Goal: Information Seeking & Learning: Learn about a topic

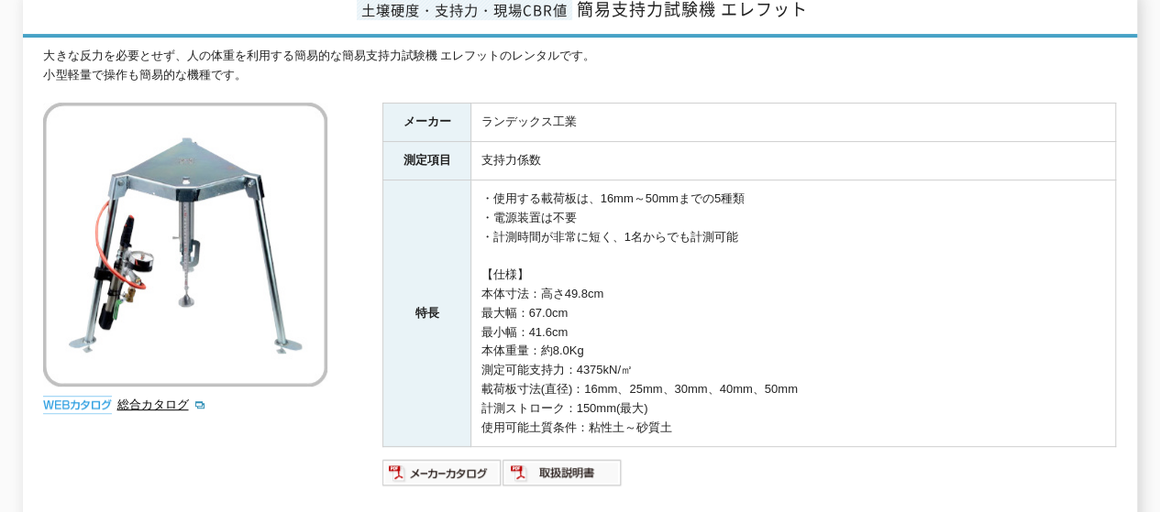
scroll to position [73, 0]
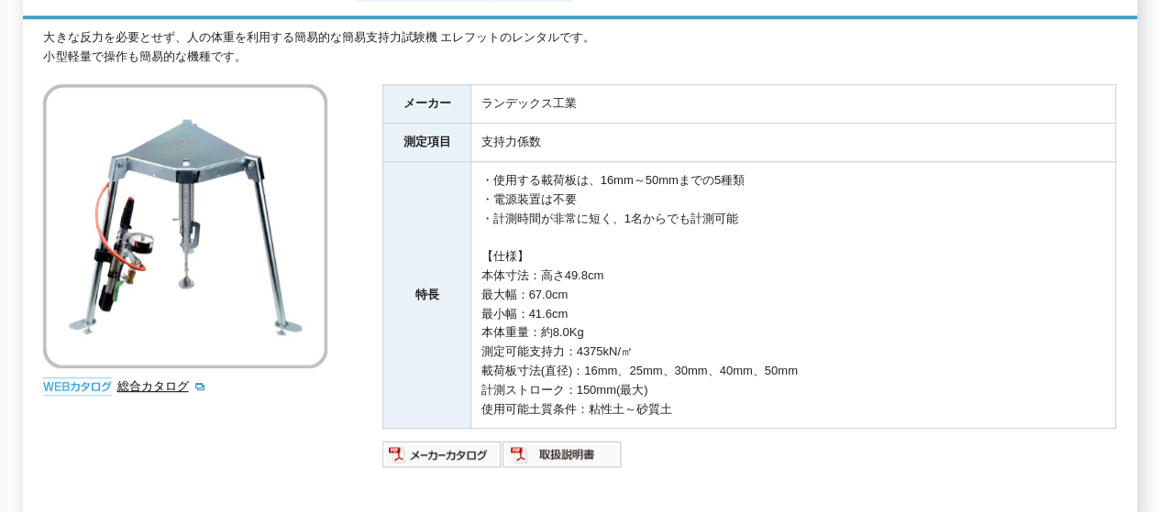
scroll to position [367, 0]
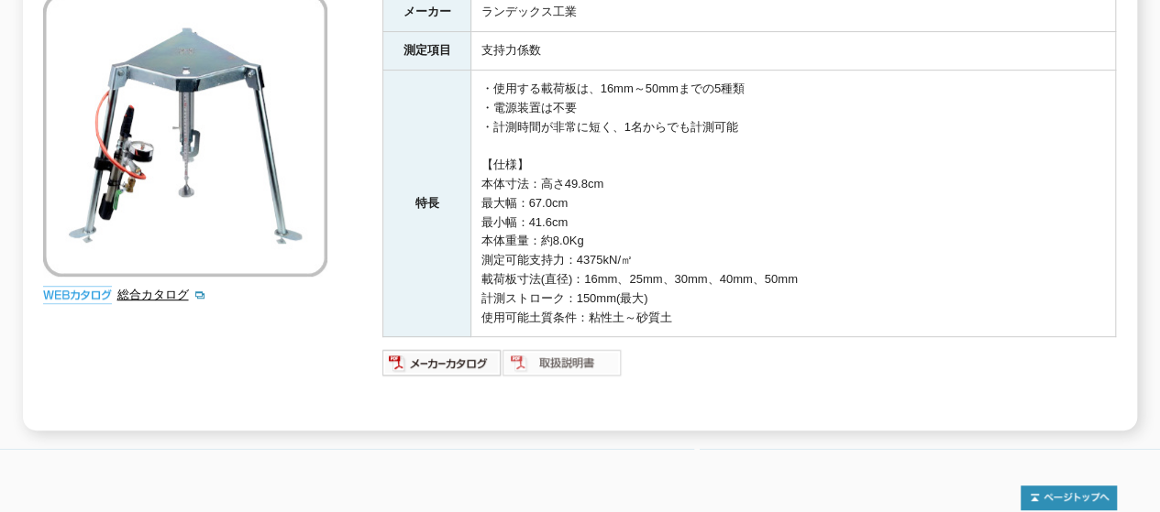
click at [583, 354] on img at bounding box center [562, 362] width 120 height 29
click at [583, 349] on img at bounding box center [562, 362] width 120 height 29
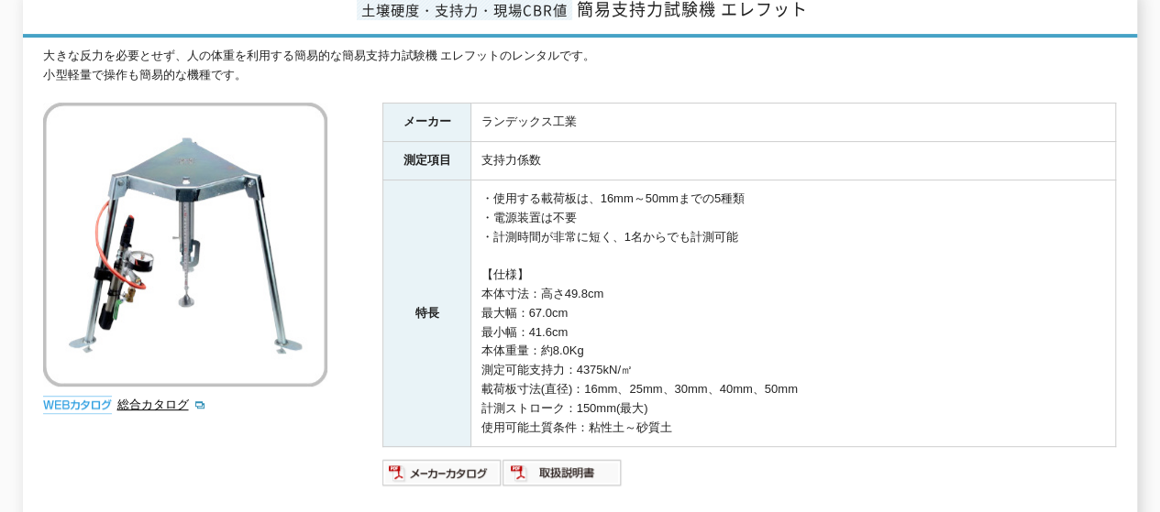
scroll to position [0, 0]
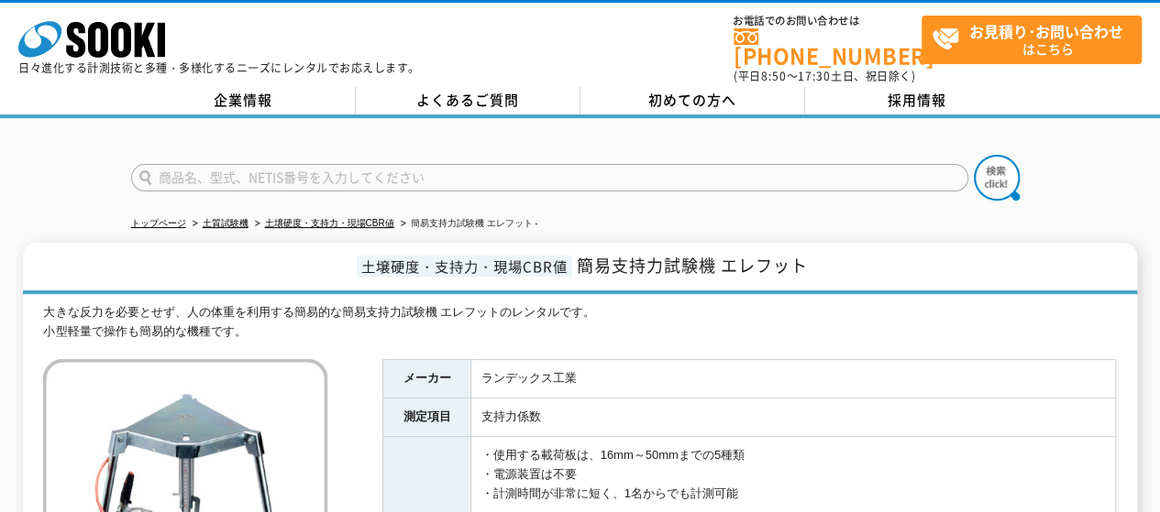
scroll to position [183, 0]
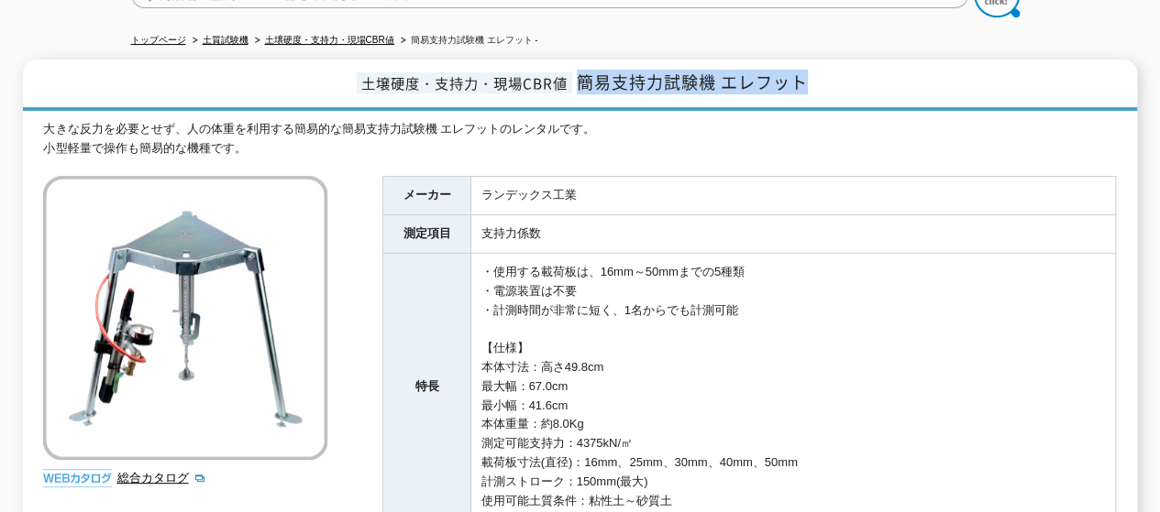
drag, startPoint x: 579, startPoint y: 71, endPoint x: 816, endPoint y: 76, distance: 236.6
click at [816, 76] on h1 "土壌硬度・支持力・現場CBR値 簡易支持力試験機 エレフット" at bounding box center [579, 85] width 1113 height 51
copy span "簡易支持力試験機 エレフット"
